Goal: Information Seeking & Learning: Learn about a topic

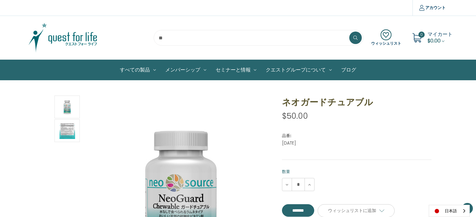
scroll to position [313, 0]
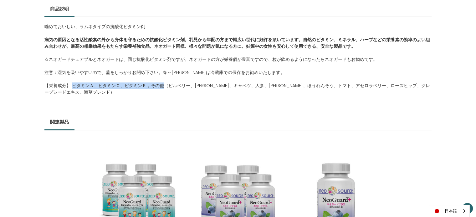
drag, startPoint x: 74, startPoint y: 85, endPoint x: 163, endPoint y: 85, distance: 89.2
click at [163, 85] on span "【栄養成分】 ビタミンＡ、ビタミンＣ、ビタミンＥ，その他（ビルベリー、[PERSON_NAME]、キャベツ、人参、[PERSON_NAME]、ほうれんそう、ト…" at bounding box center [236, 89] width 385 height 13
click at [192, 103] on div "噛めておいしい、ラムネタイプの抗酸化ビタミン剤 病気の原因となる活性酸素の外から身体を守るための抗酸化ビタミン剤。乳児から年配の方まで幅広い世代に好評を頂いて…" at bounding box center [237, 63] width 387 height 92
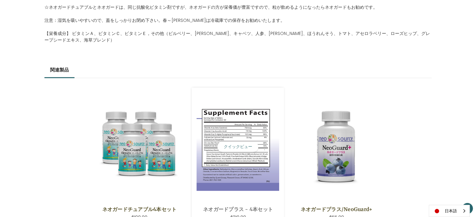
scroll to position [438, 0]
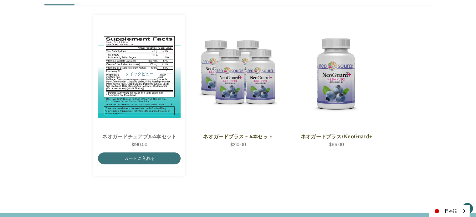
click at [132, 97] on img "NeoGuard Chewable 4 Save Set,$190.00\a" at bounding box center [139, 74] width 83 height 88
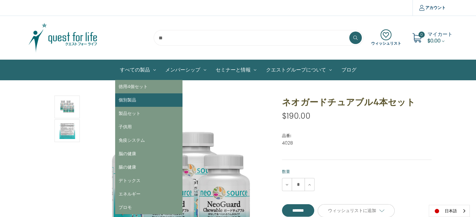
click at [140, 104] on link "個別製品" at bounding box center [148, 100] width 67 height 13
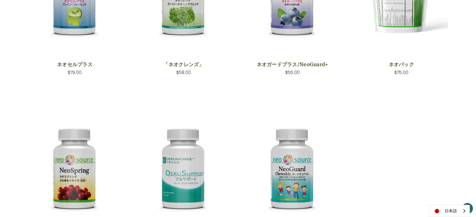
scroll to position [281, 0]
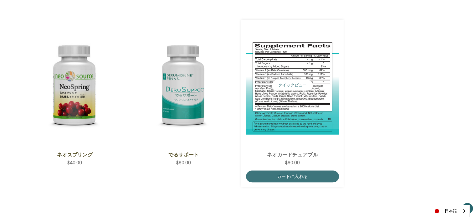
click at [286, 125] on img "NeoGuard Chewable,$50.00\a" at bounding box center [292, 85] width 93 height 99
